Goal: Task Accomplishment & Management: Use online tool/utility

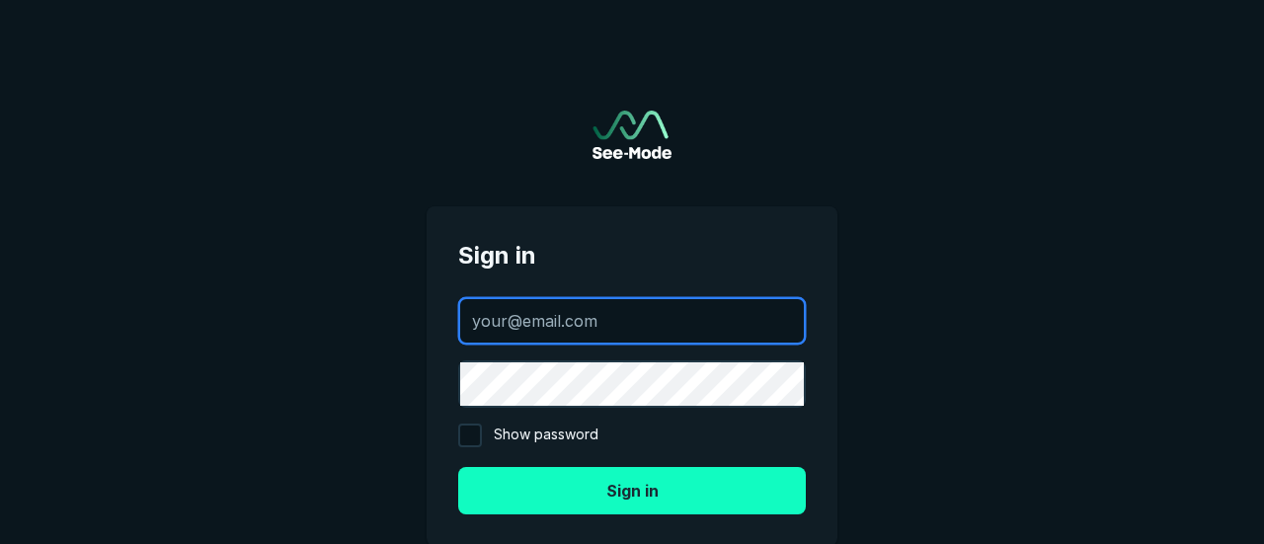
type input "[EMAIL_ADDRESS][DOMAIN_NAME]"
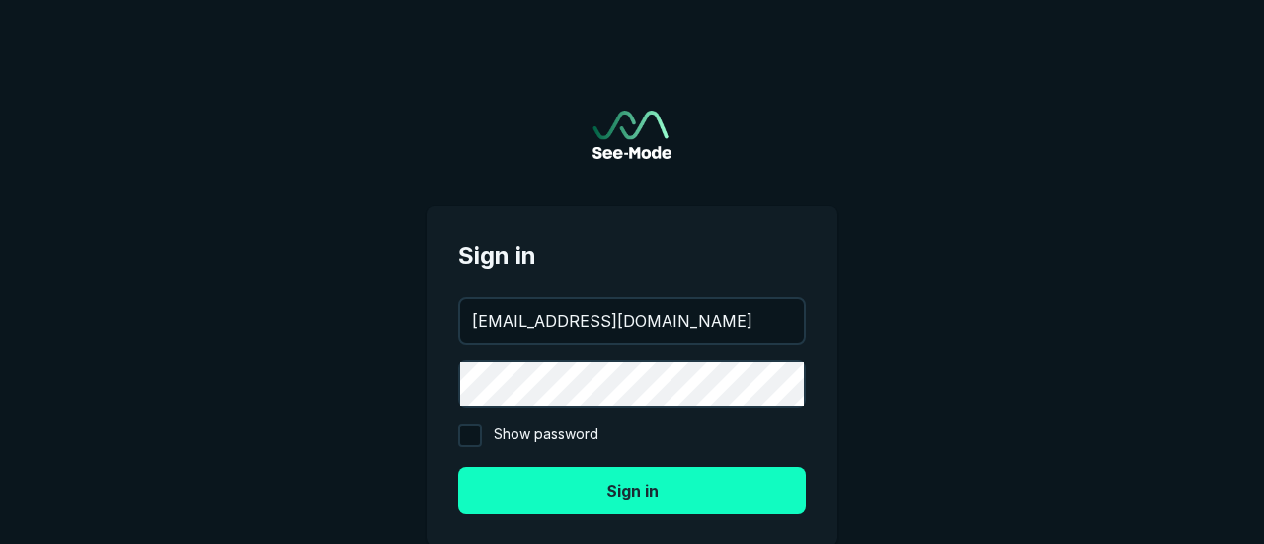
click at [575, 485] on button "Sign in" at bounding box center [632, 490] width 348 height 47
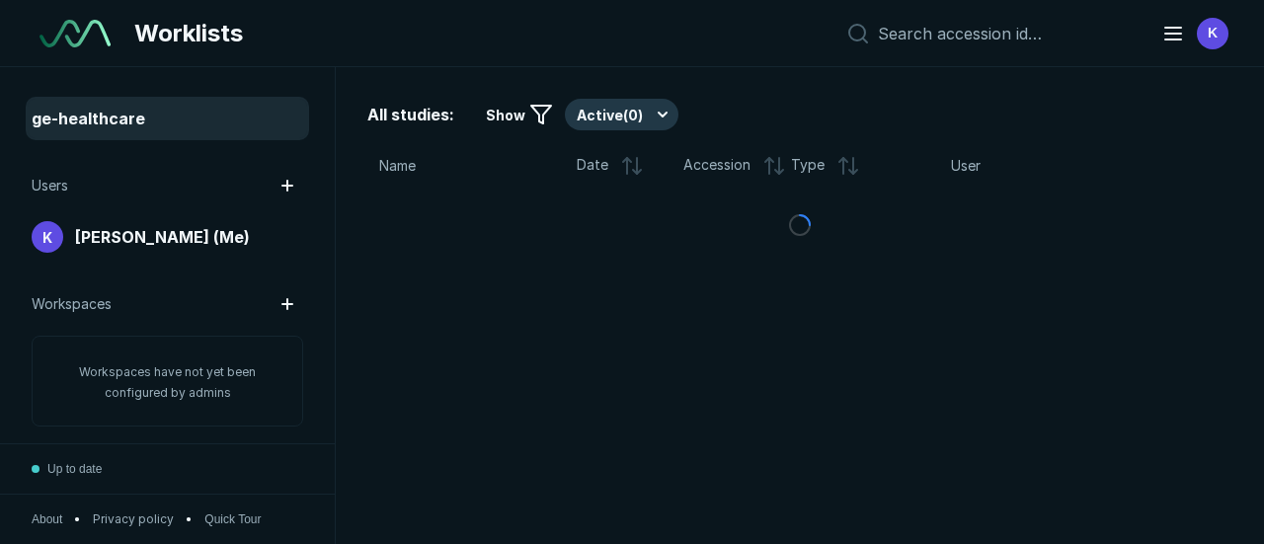
scroll to position [4644, 8227]
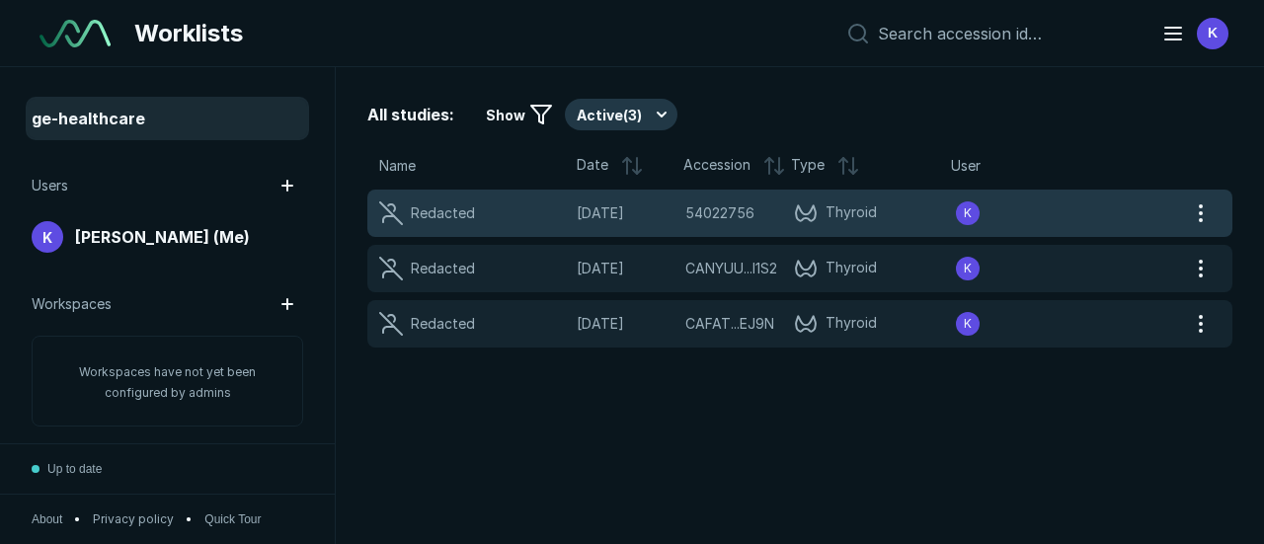
click at [727, 215] on span "54022756" at bounding box center [719, 213] width 69 height 22
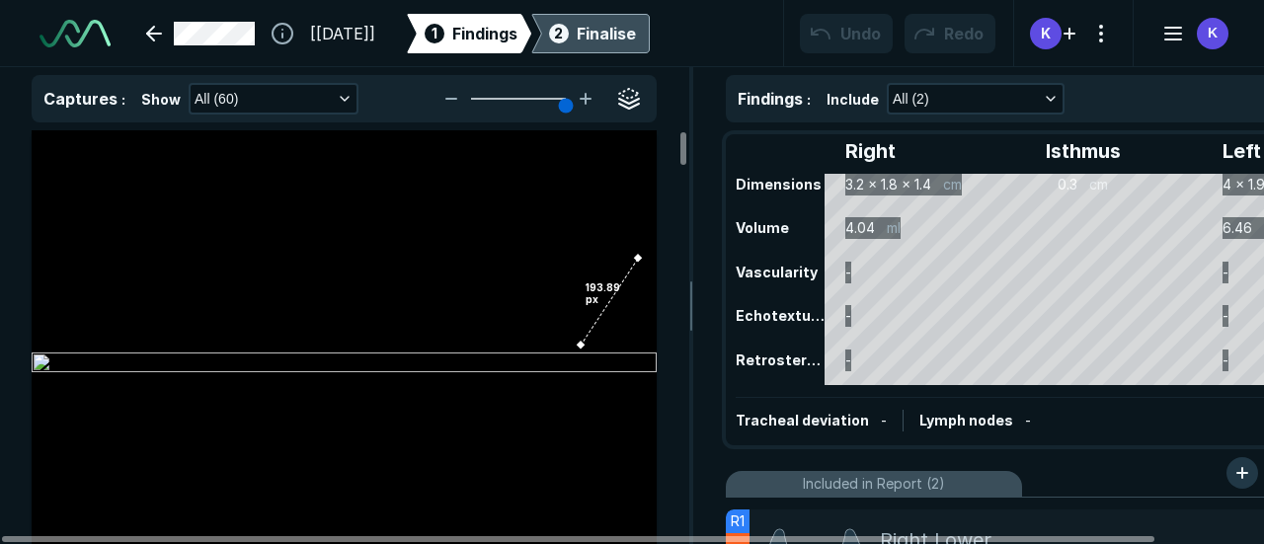
scroll to position [4644, 8227]
click at [633, 42] on div "Finalise" at bounding box center [606, 34] width 59 height 24
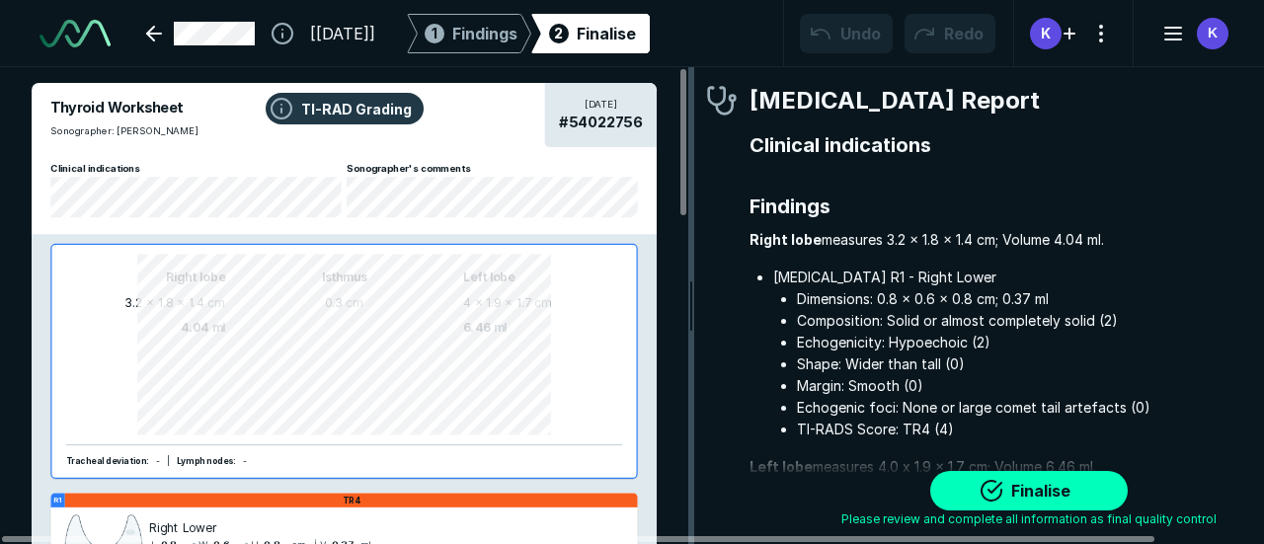
scroll to position [4573, 5408]
drag, startPoint x: 1100, startPoint y: 297, endPoint x: 689, endPoint y: 320, distance: 411.5
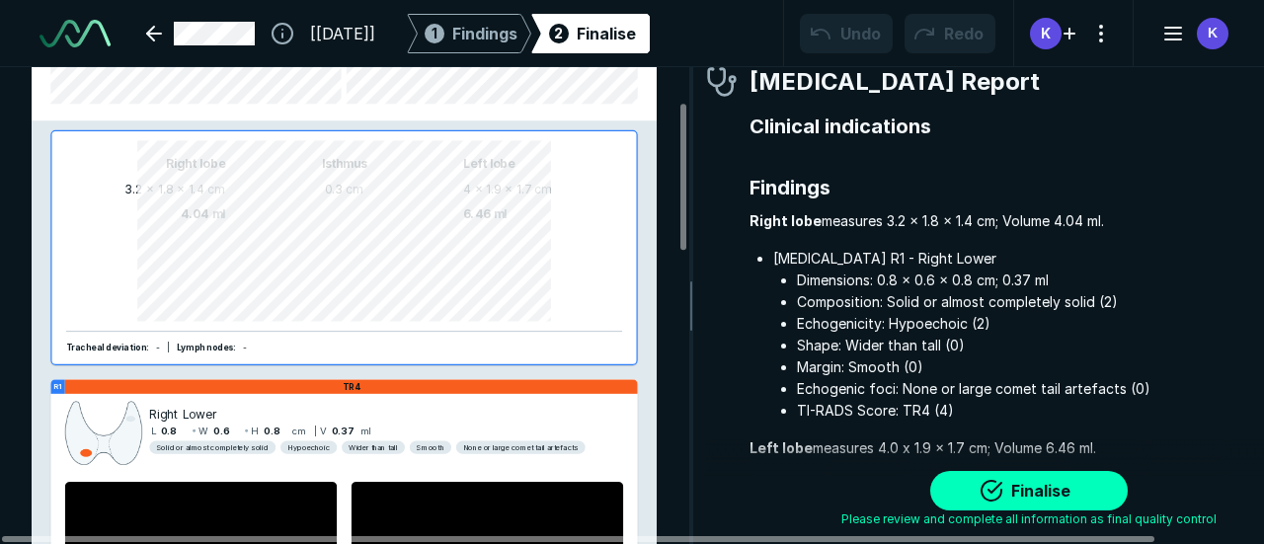
scroll to position [20, 0]
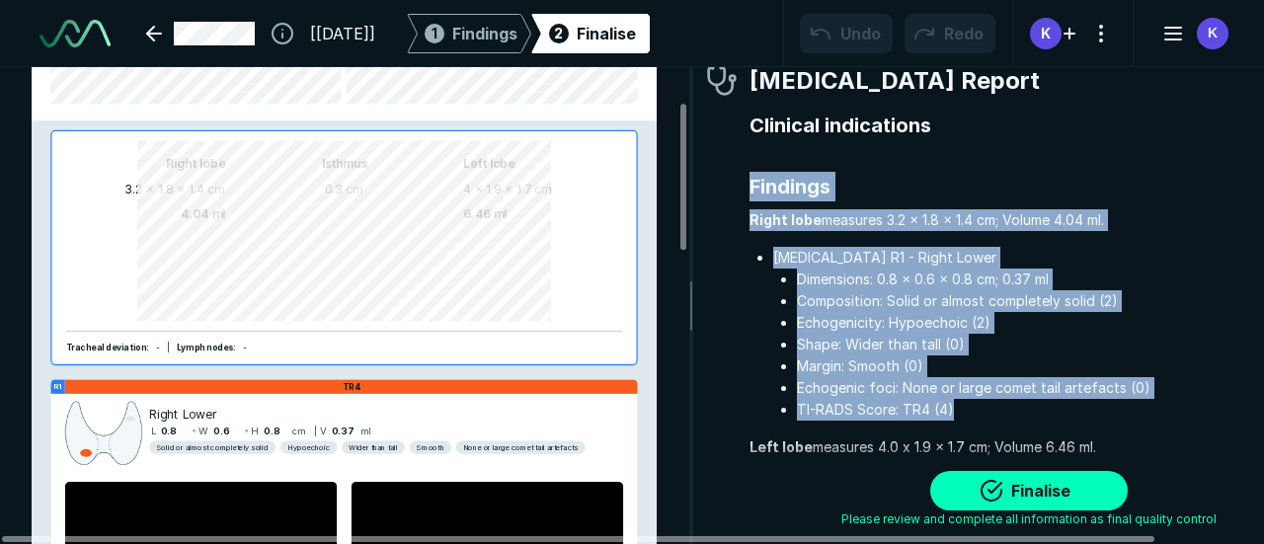
drag, startPoint x: 750, startPoint y: 183, endPoint x: 952, endPoint y: 407, distance: 302.1
click at [952, 407] on div "Findings Right [MEDICAL_DATA] measures 3.2 x 1.8 x 1.4 cm; Volume 4.04 ml. [MED…" at bounding box center [1050, 428] width 601 height 537
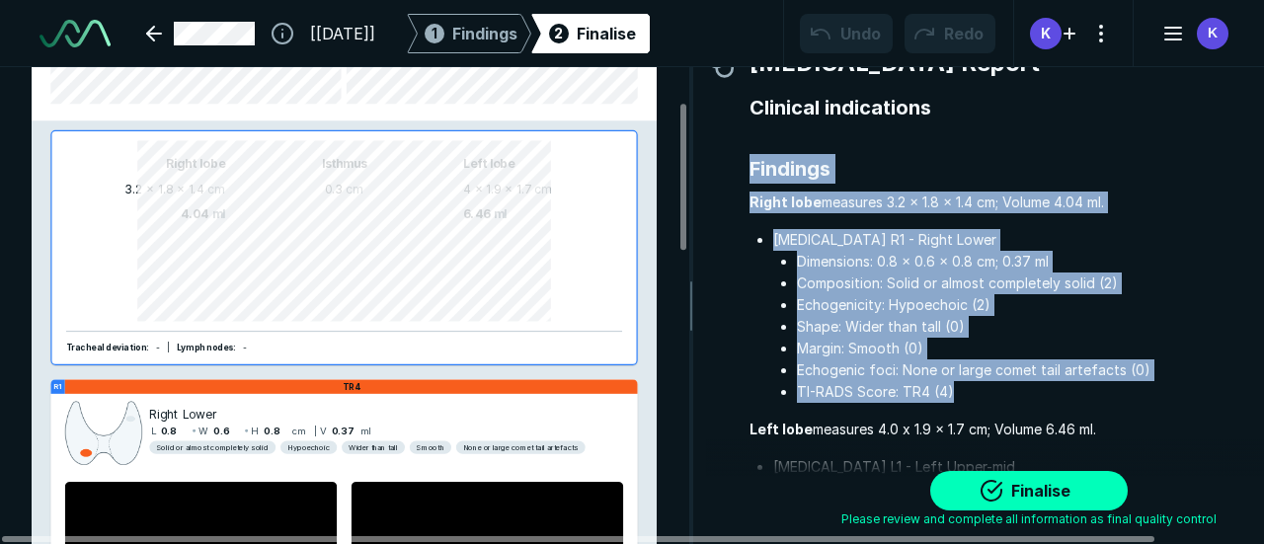
scroll to position [39, 0]
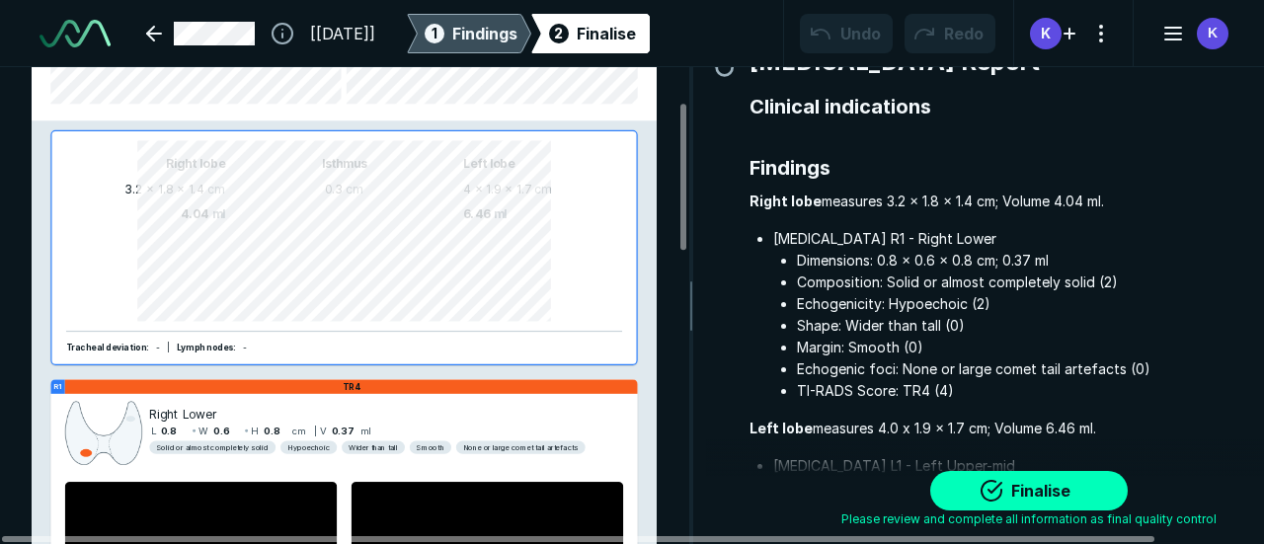
click at [518, 22] on span "Findings" at bounding box center [484, 34] width 65 height 24
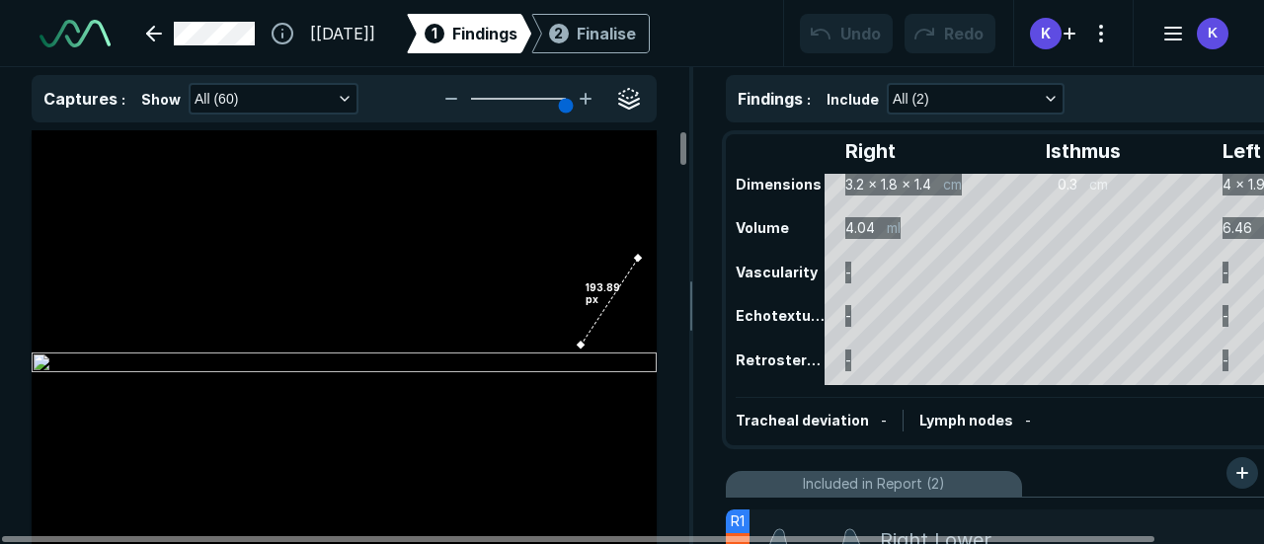
scroll to position [4341, 5319]
click at [328, 104] on button "All (60)" at bounding box center [274, 99] width 166 height 28
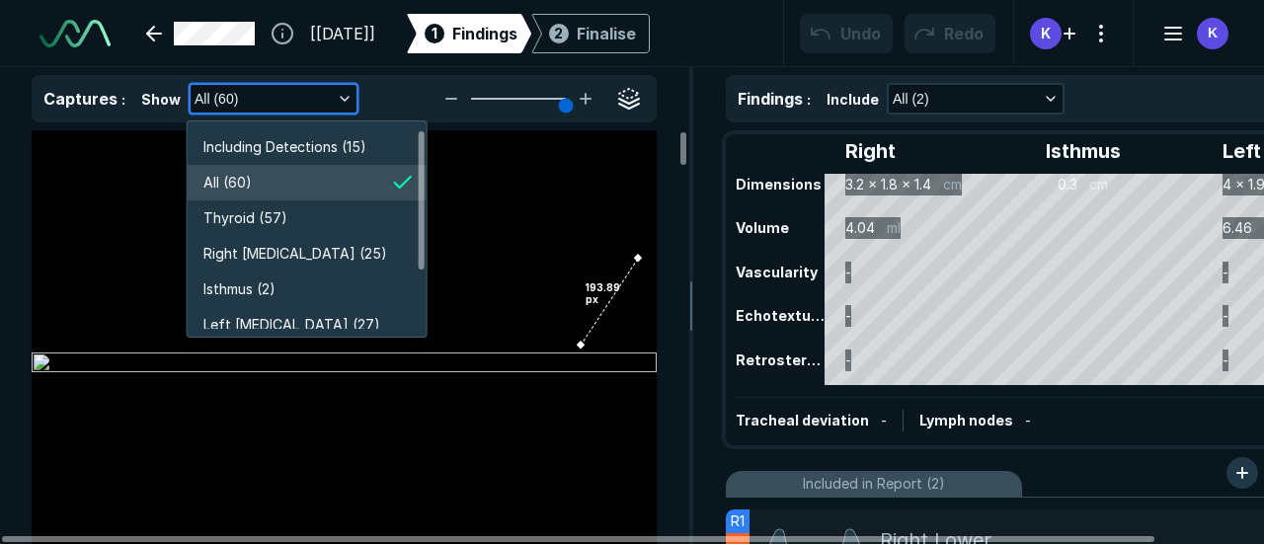
scroll to position [3398, 3514]
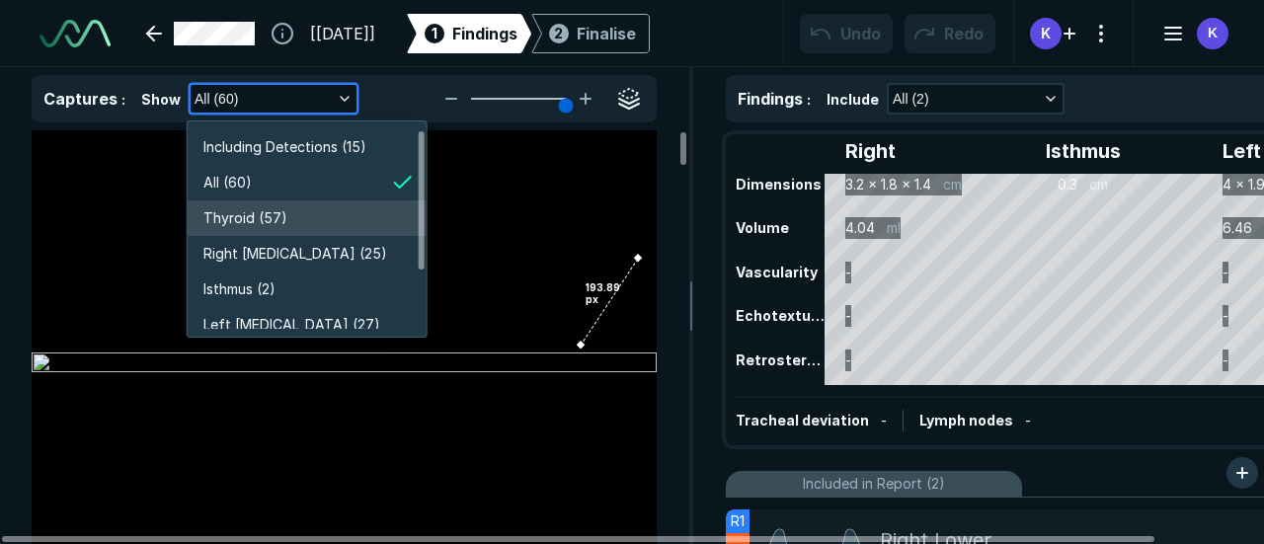
click at [271, 216] on span "Thyroid (57)" at bounding box center [245, 218] width 84 height 22
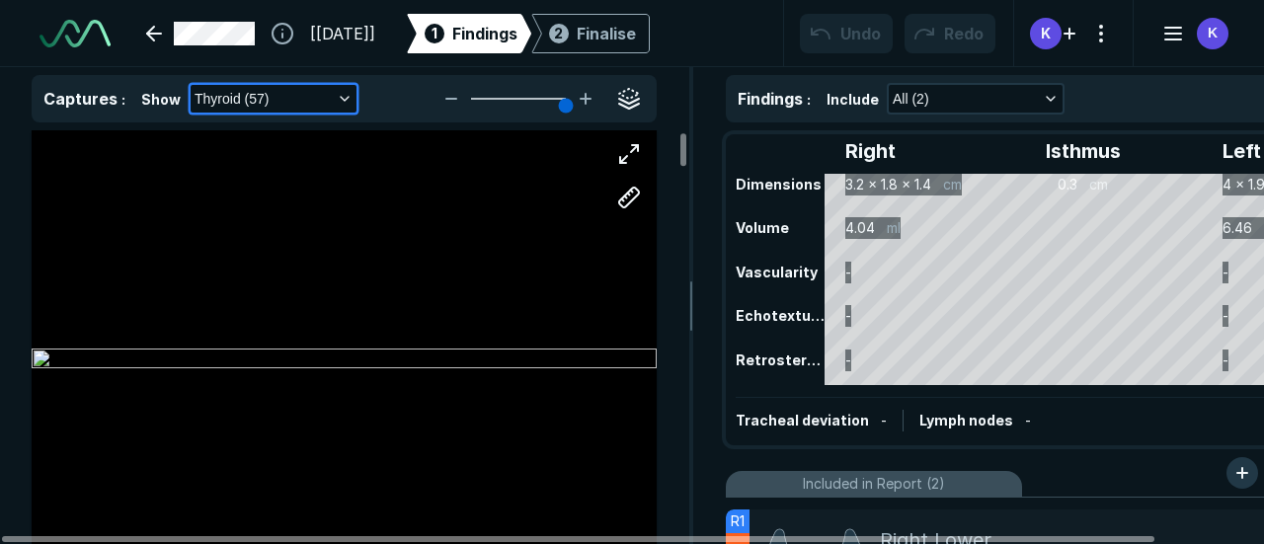
scroll to position [0, 0]
click at [338, 92] on icon "button" at bounding box center [345, 99] width 16 height 16
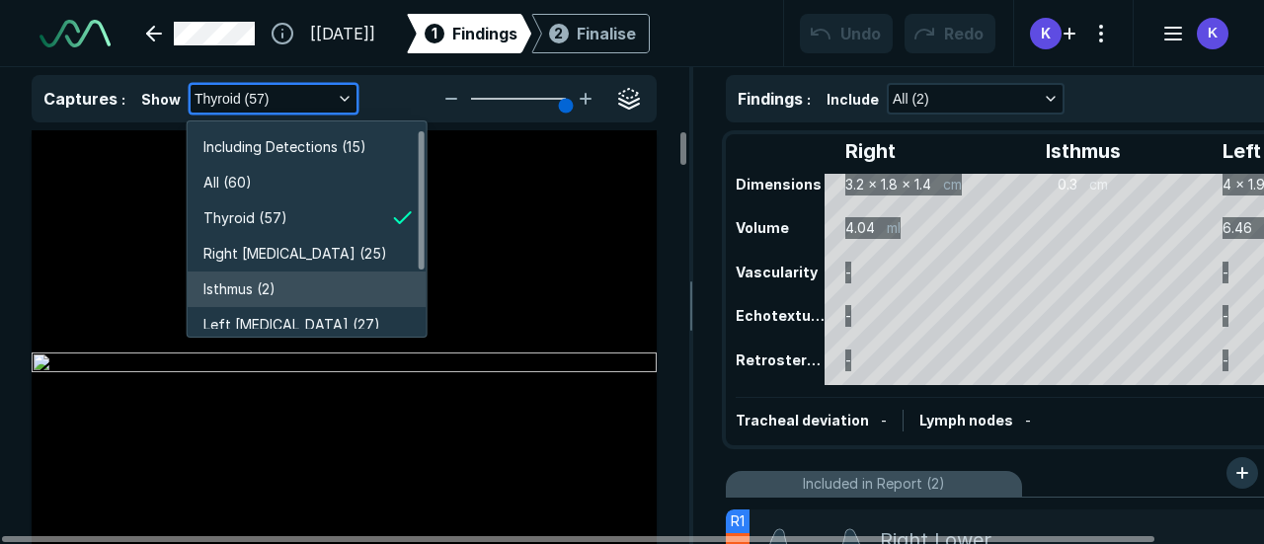
scroll to position [83, 0]
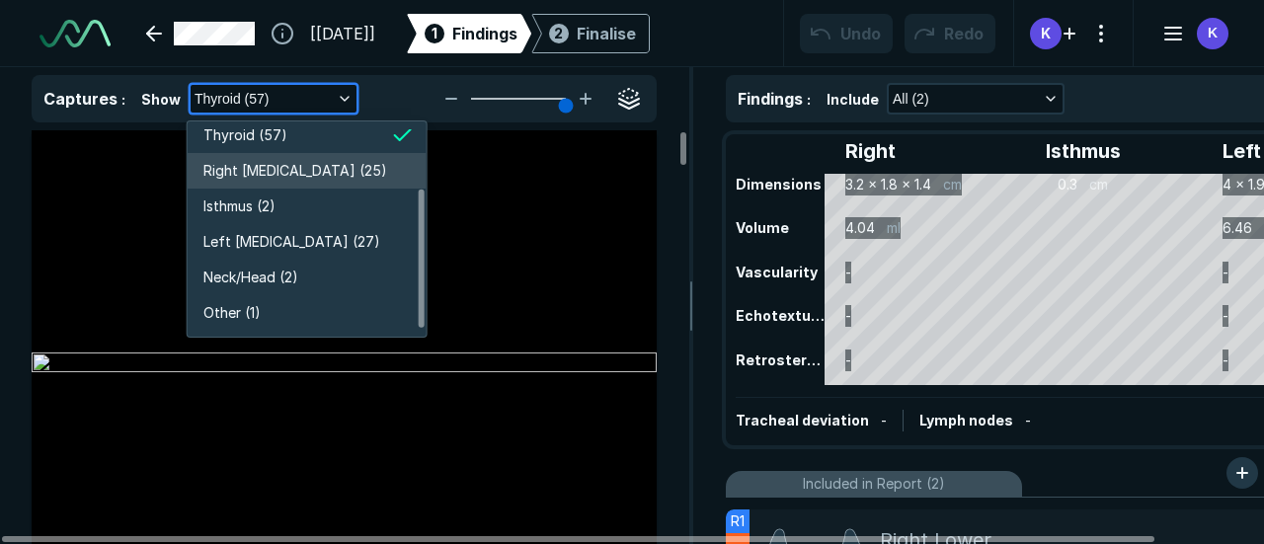
click at [267, 171] on span "Right [MEDICAL_DATA] (25)" at bounding box center [295, 171] width 184 height 22
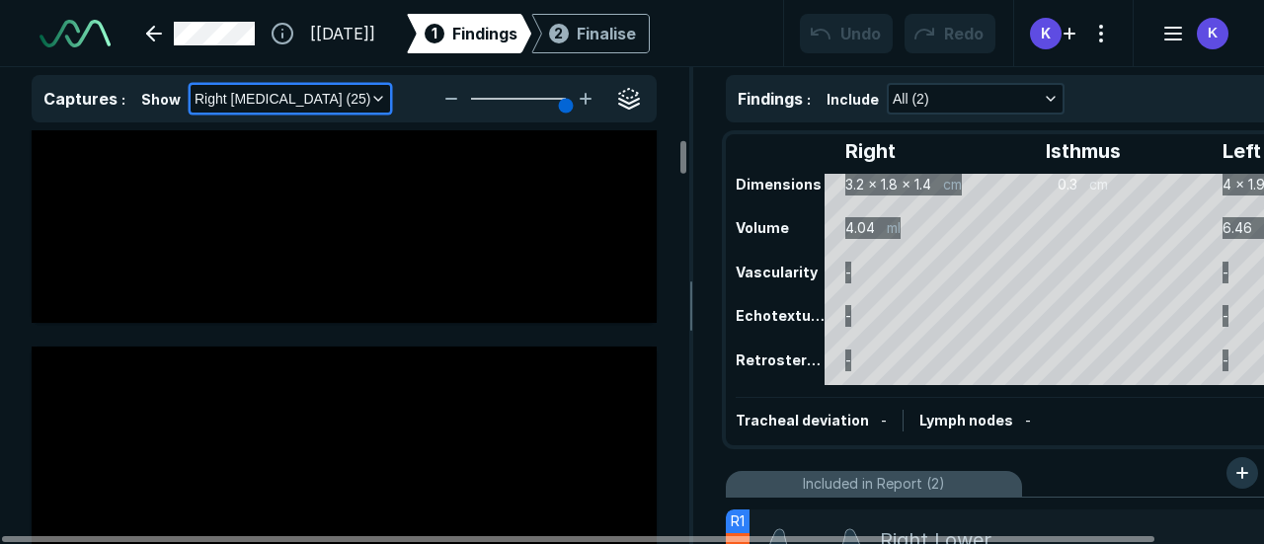
scroll to position [258, 0]
